Goal: Communication & Community: Answer question/provide support

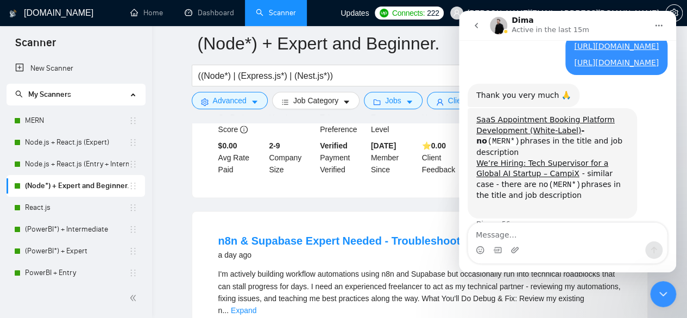
scroll to position [705, 0]
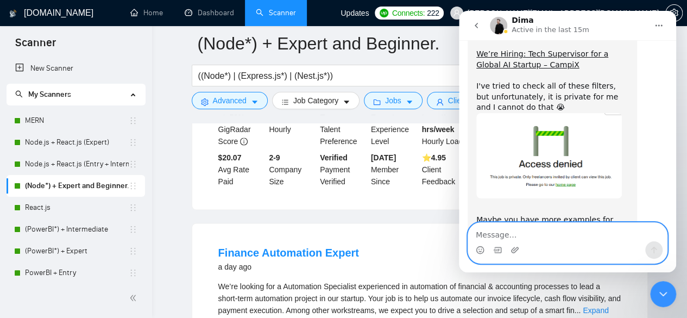
scroll to position [1126, 0]
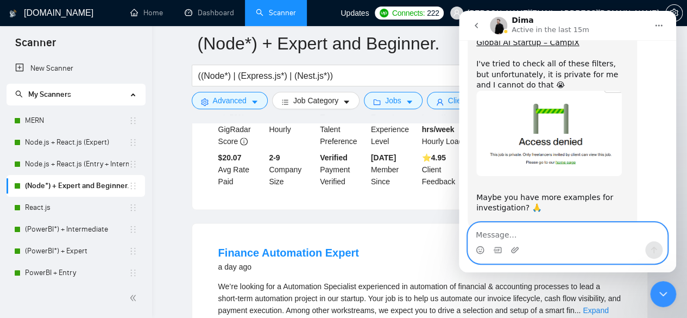
click at [480, 231] on textarea "Message…" at bounding box center [567, 232] width 199 height 18
click at [484, 233] on textarea "Message…" at bounding box center [567, 232] width 199 height 18
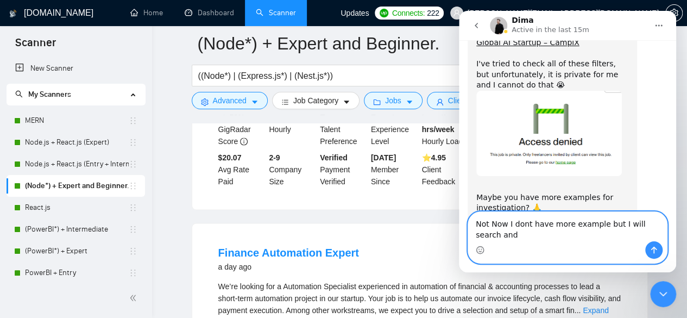
scroll to position [1137, 0]
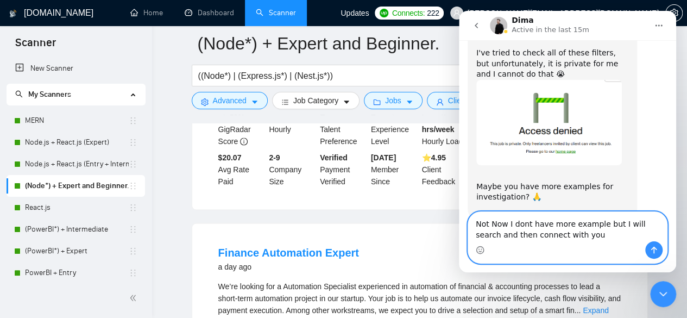
drag, startPoint x: 477, startPoint y: 223, endPoint x: 572, endPoint y: 243, distance: 97.0
click at [572, 243] on div "Not Now I dont have more example but I will search and then connect with you No…" at bounding box center [567, 237] width 199 height 51
type textarea "Not Now I dont have more example but I will search and then connect with you"
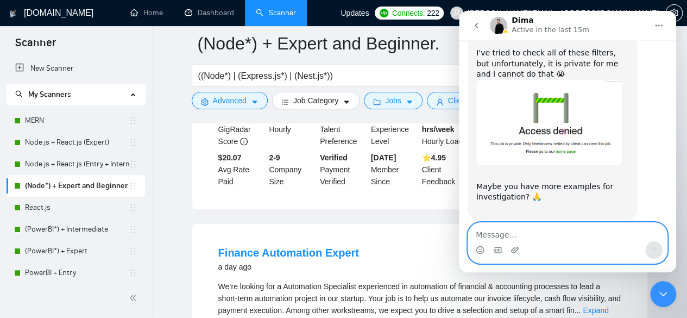
scroll to position [1126, 0]
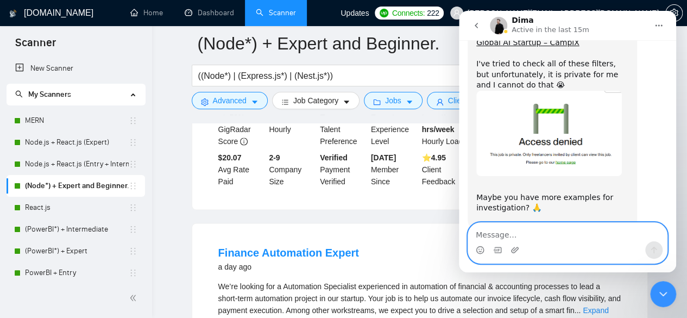
paste textarea "Not now — I don't have more examples at the moment, but I will search and then …"
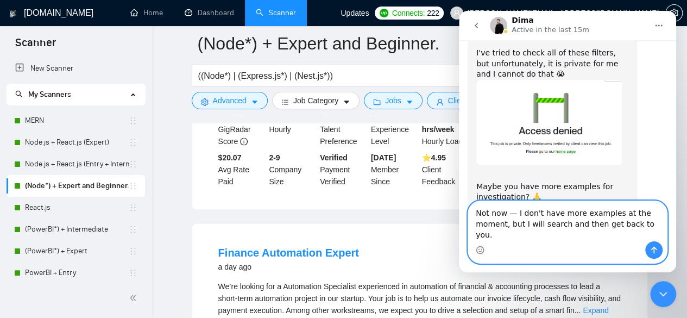
click at [515, 226] on textarea "Not now — I don't have more examples at the moment, but I will search and then …" at bounding box center [567, 221] width 199 height 40
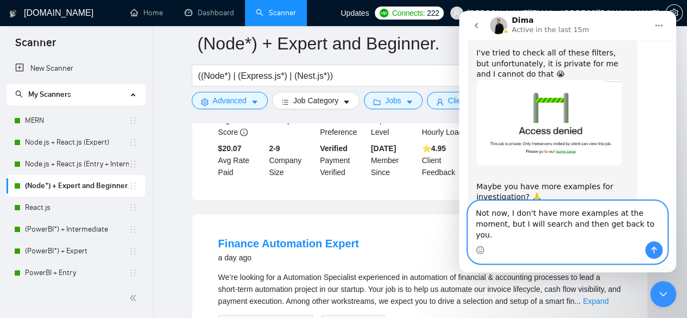
scroll to position [752, 0]
click at [476, 236] on textarea "Not now, I don't have more examples at the moment, but I will search and then g…" at bounding box center [567, 221] width 199 height 40
click at [617, 235] on textarea "Not now, I don't have more examples at the moment but I will search and then ge…" at bounding box center [567, 221] width 199 height 40
type textarea "Not now, I don't have more examples at the moment but I will search and then ge…"
click at [654, 248] on icon "Send a message…" at bounding box center [654, 249] width 6 height 7
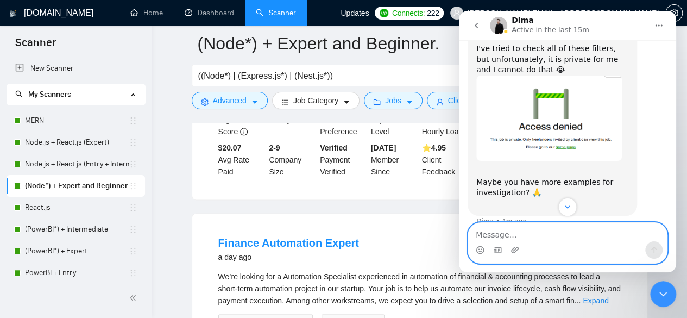
scroll to position [1179, 0]
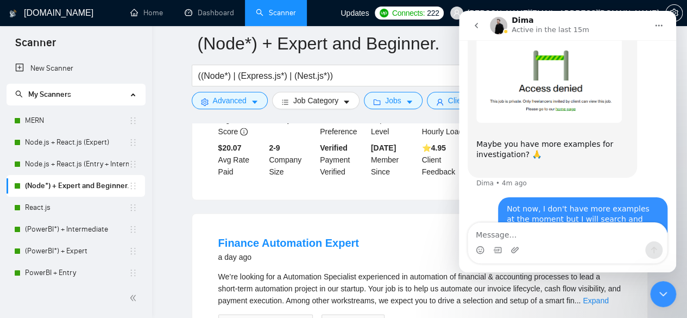
click at [663, 293] on icon "Close Intercom Messenger" at bounding box center [662, 293] width 13 height 13
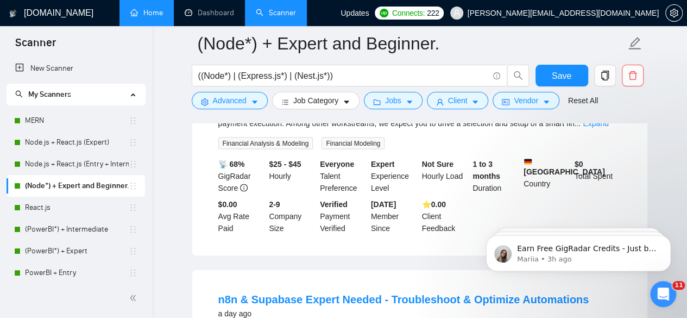
scroll to position [1222, 0]
click at [657, 293] on icon "Open Intercom Messenger" at bounding box center [663, 294] width 18 height 18
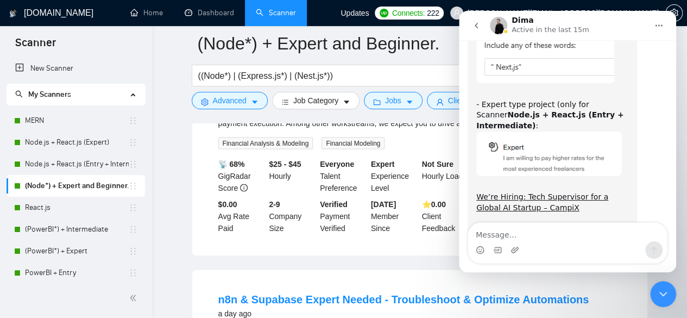
scroll to position [1240, 0]
